Goal: Entertainment & Leisure: Browse casually

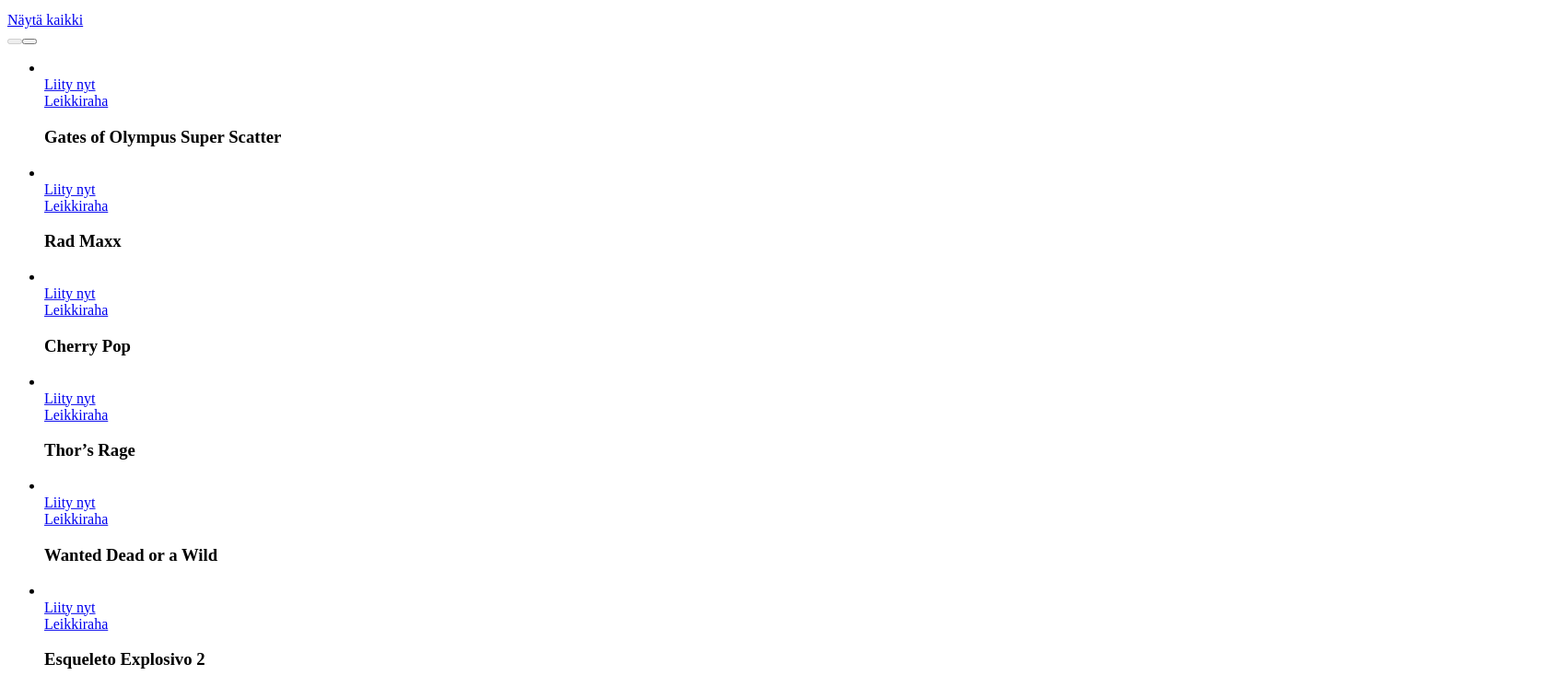
scroll to position [737, 0]
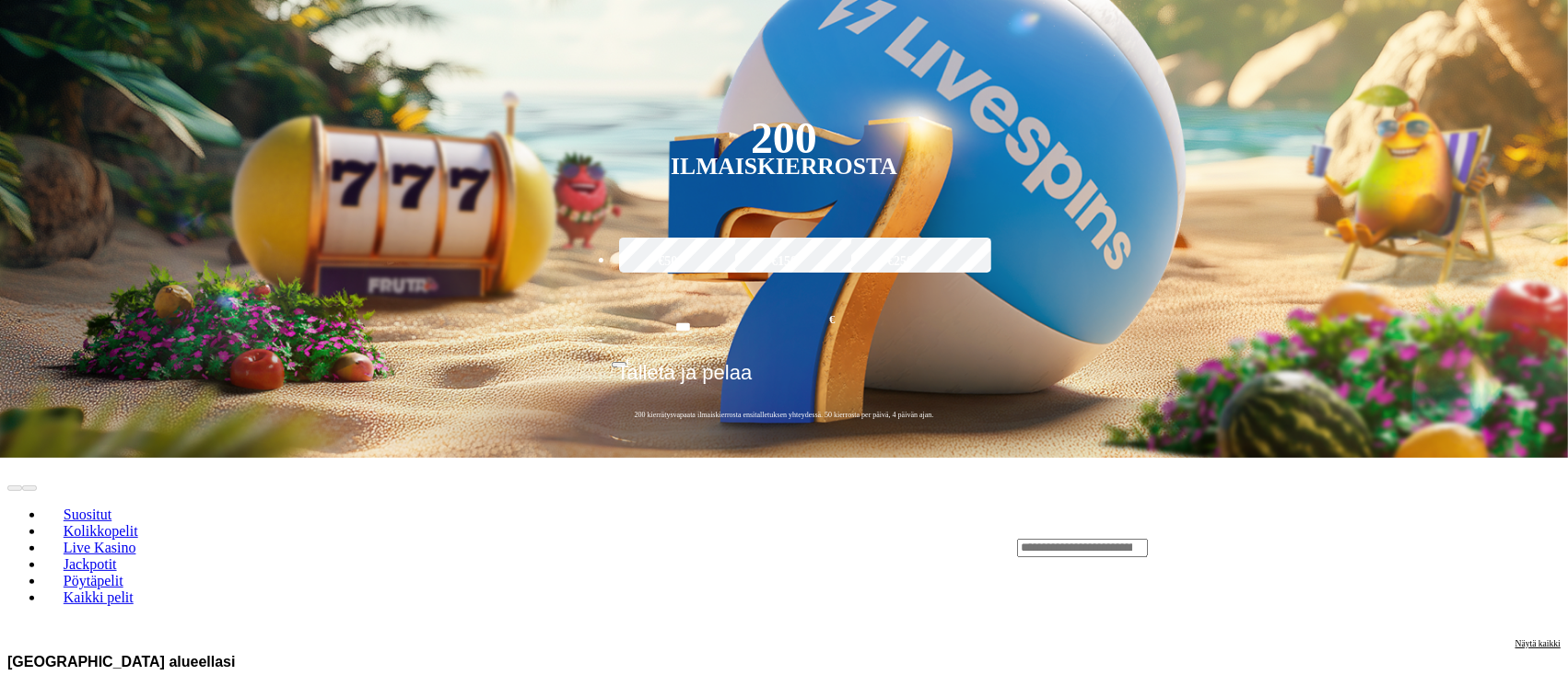
scroll to position [613, 0]
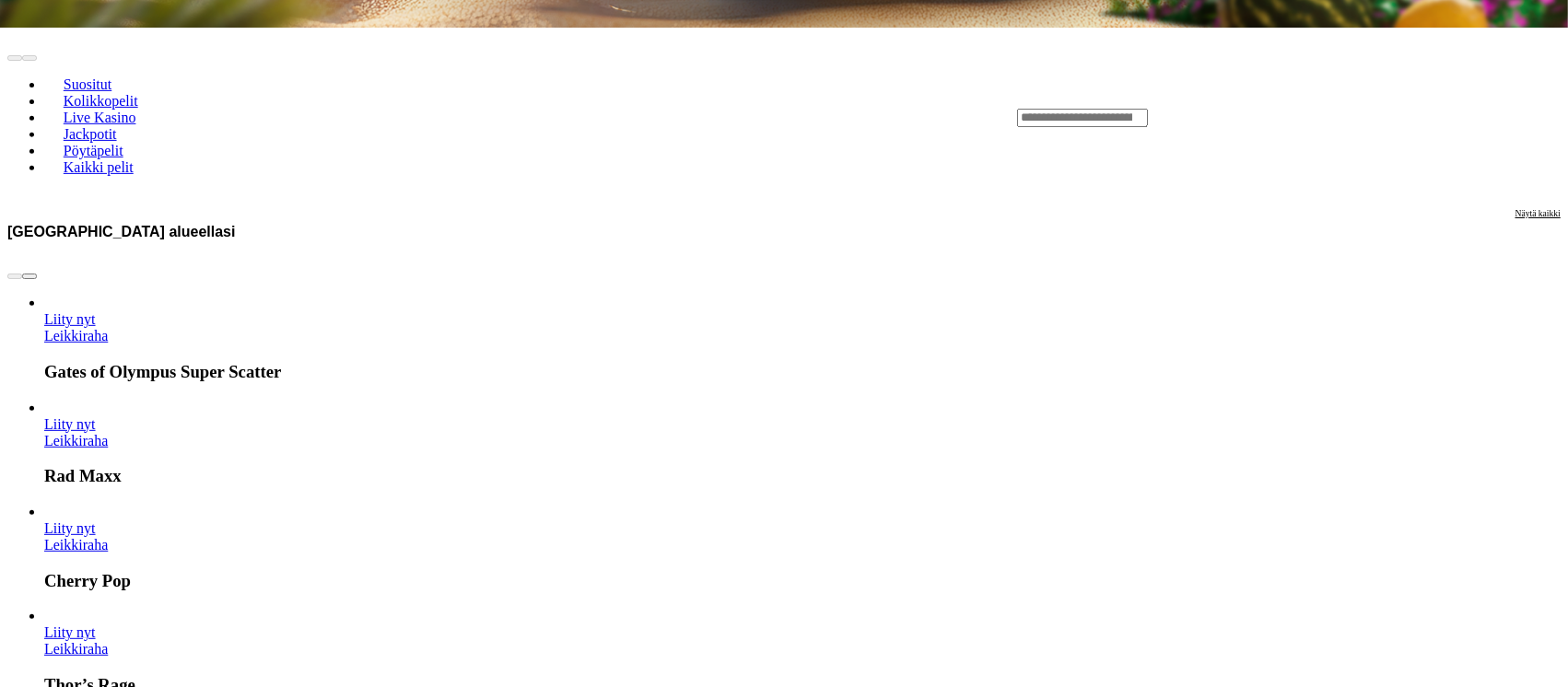
scroll to position [737, 0]
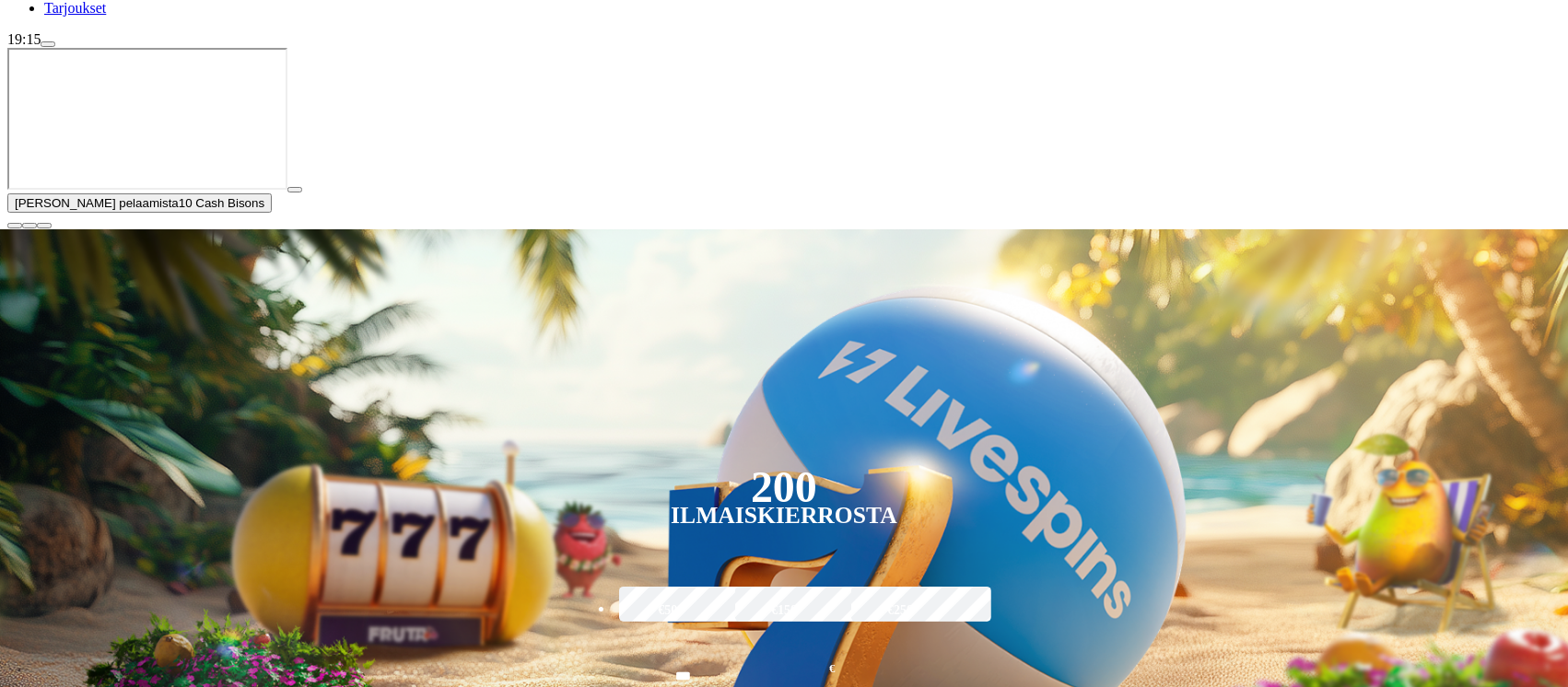
scroll to position [245, 0]
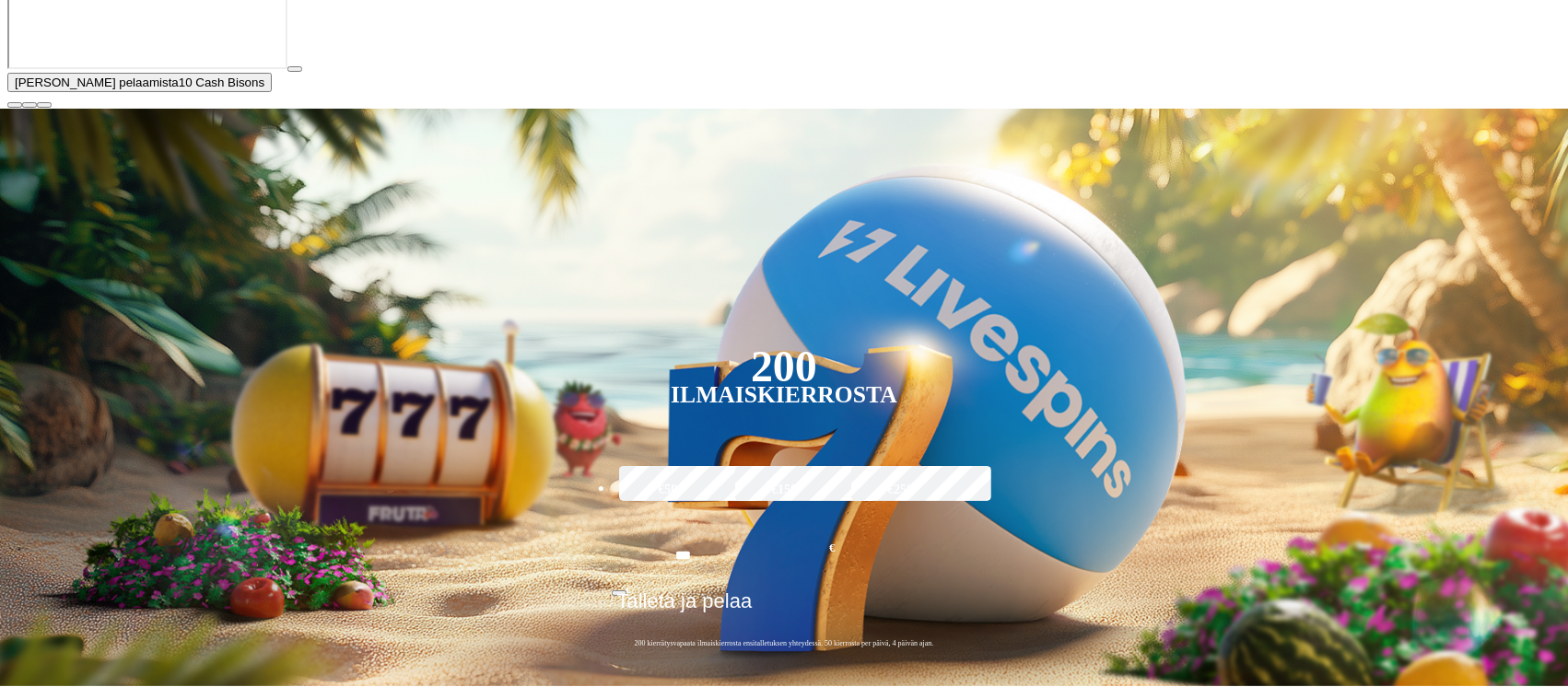
click at [14, 105] on span "close icon" at bounding box center [14, 105] width 0 height 0
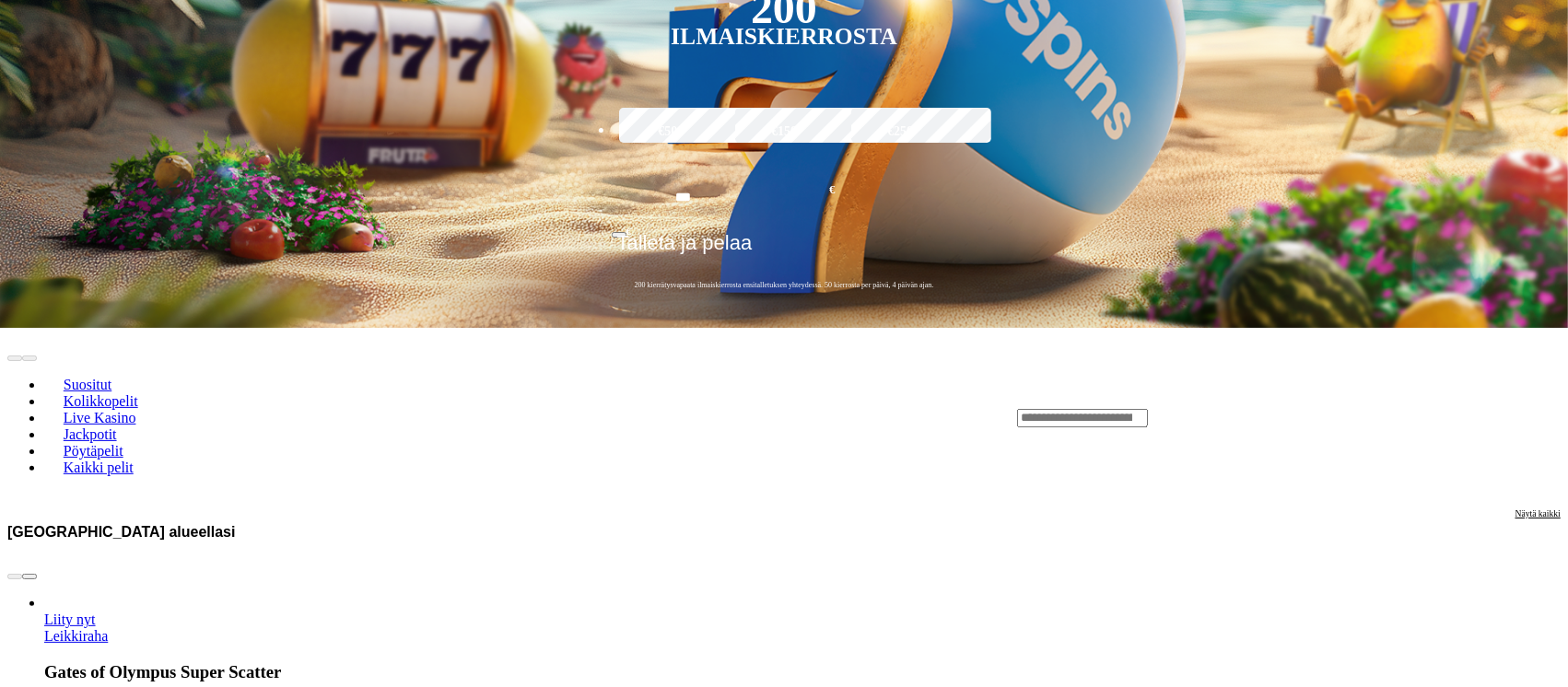
scroll to position [613, 0]
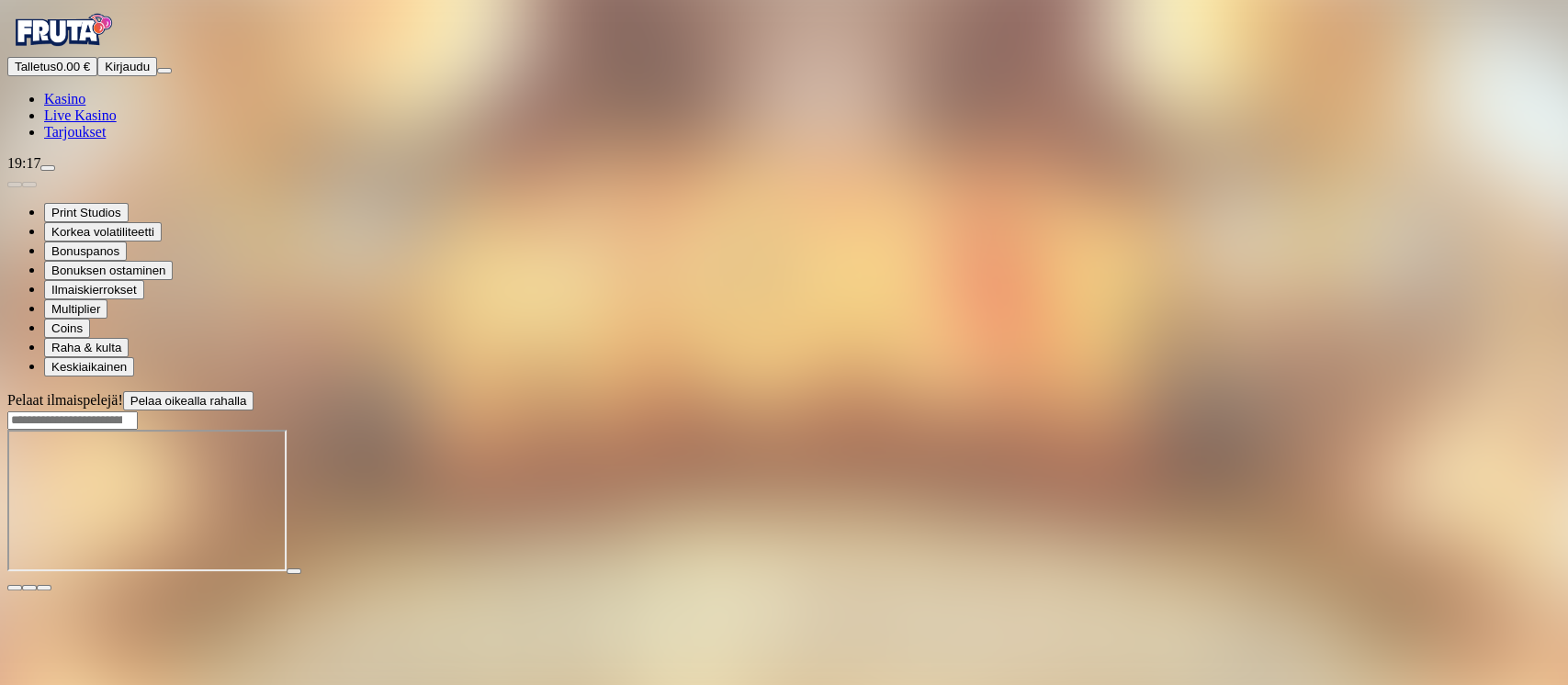
click at [14, 588] on span "close icon" at bounding box center [14, 588] width 0 height 0
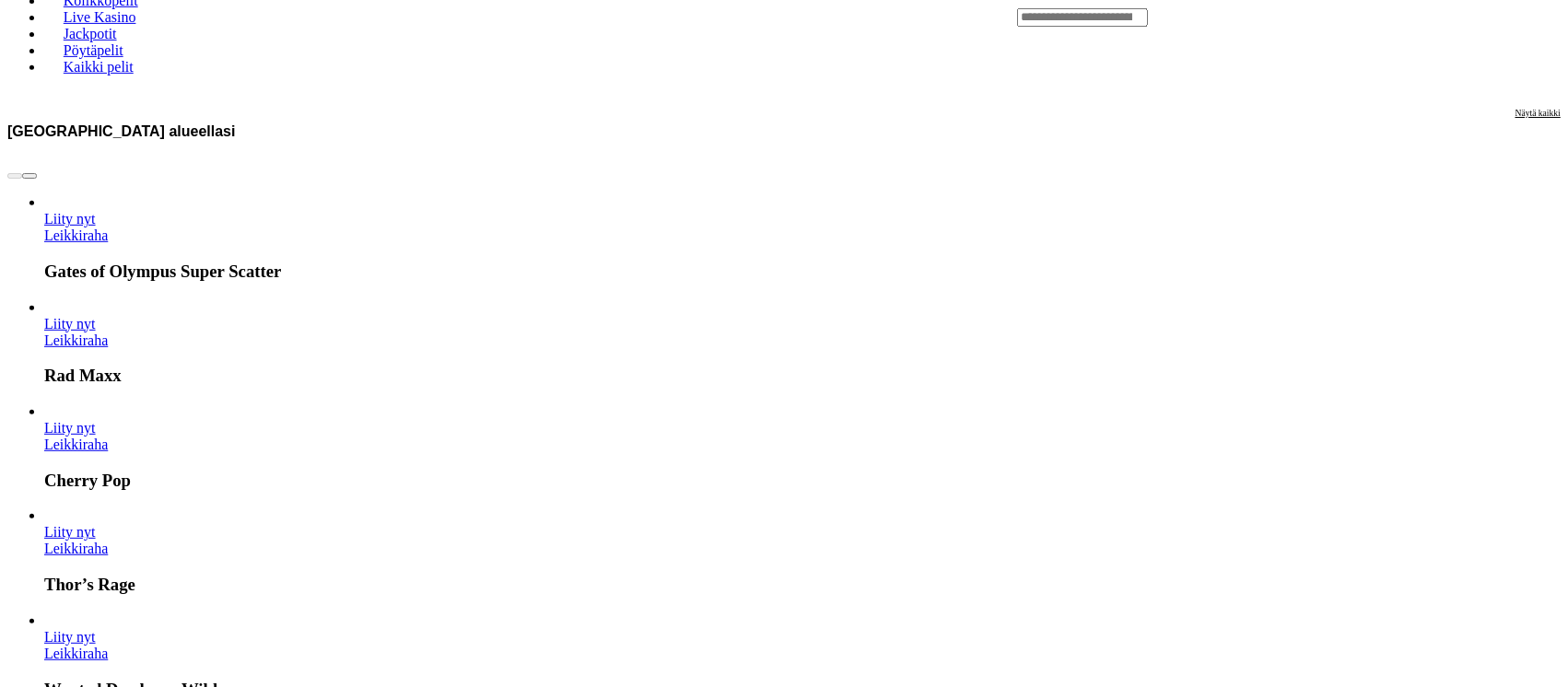
scroll to position [737, 0]
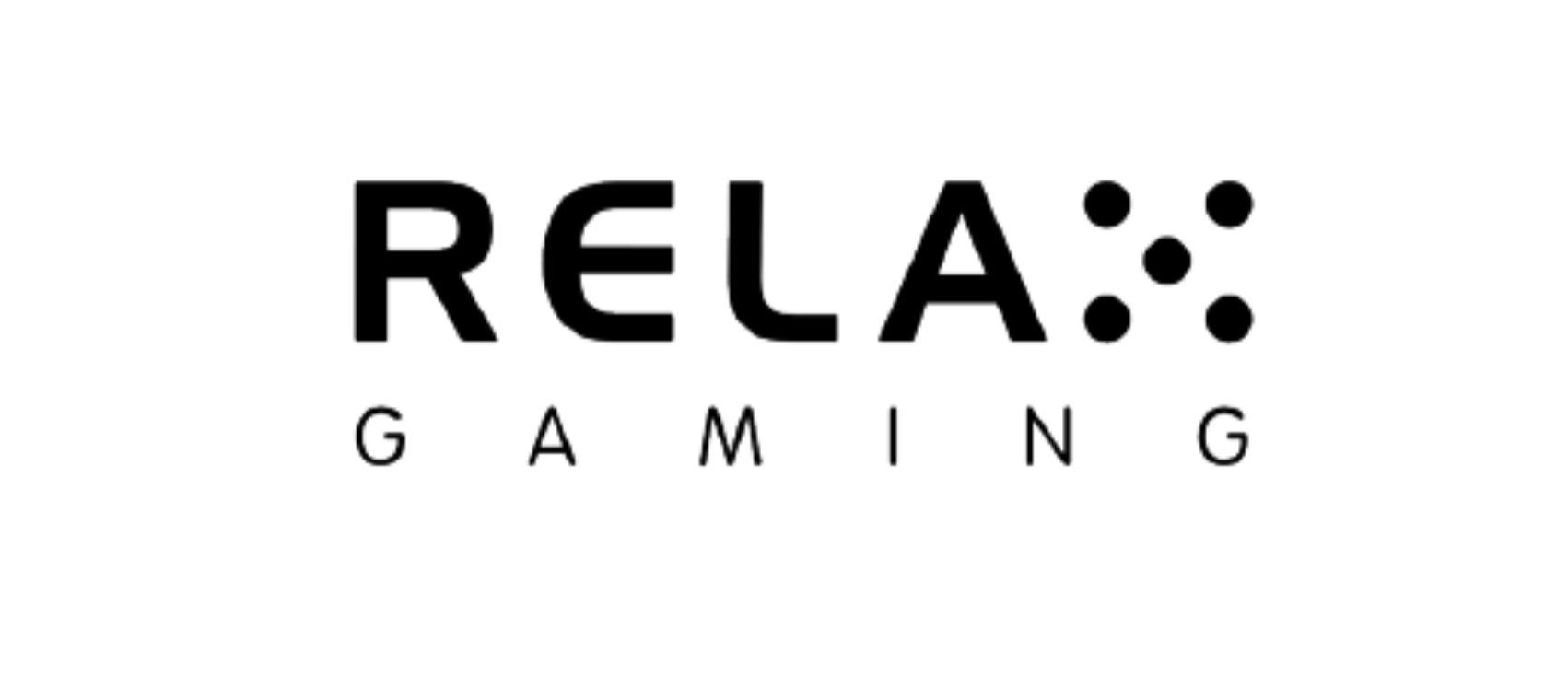
scroll to position [4544, 0]
